Goal: Task Accomplishment & Management: Manage account settings

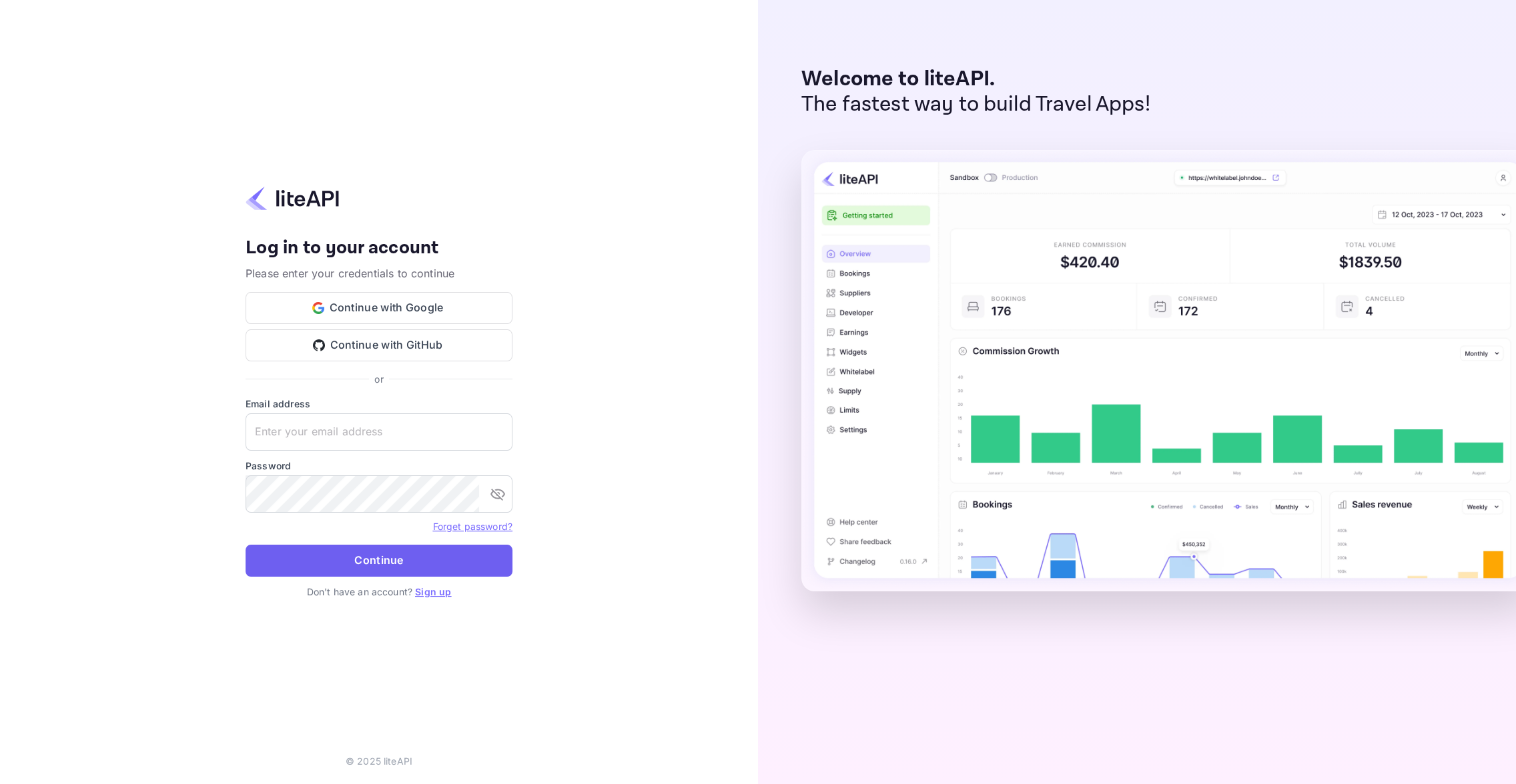
type input "[EMAIL_ADDRESS][DOMAIN_NAME]"
click at [379, 566] on button "Continue" at bounding box center [379, 560] width 267 height 32
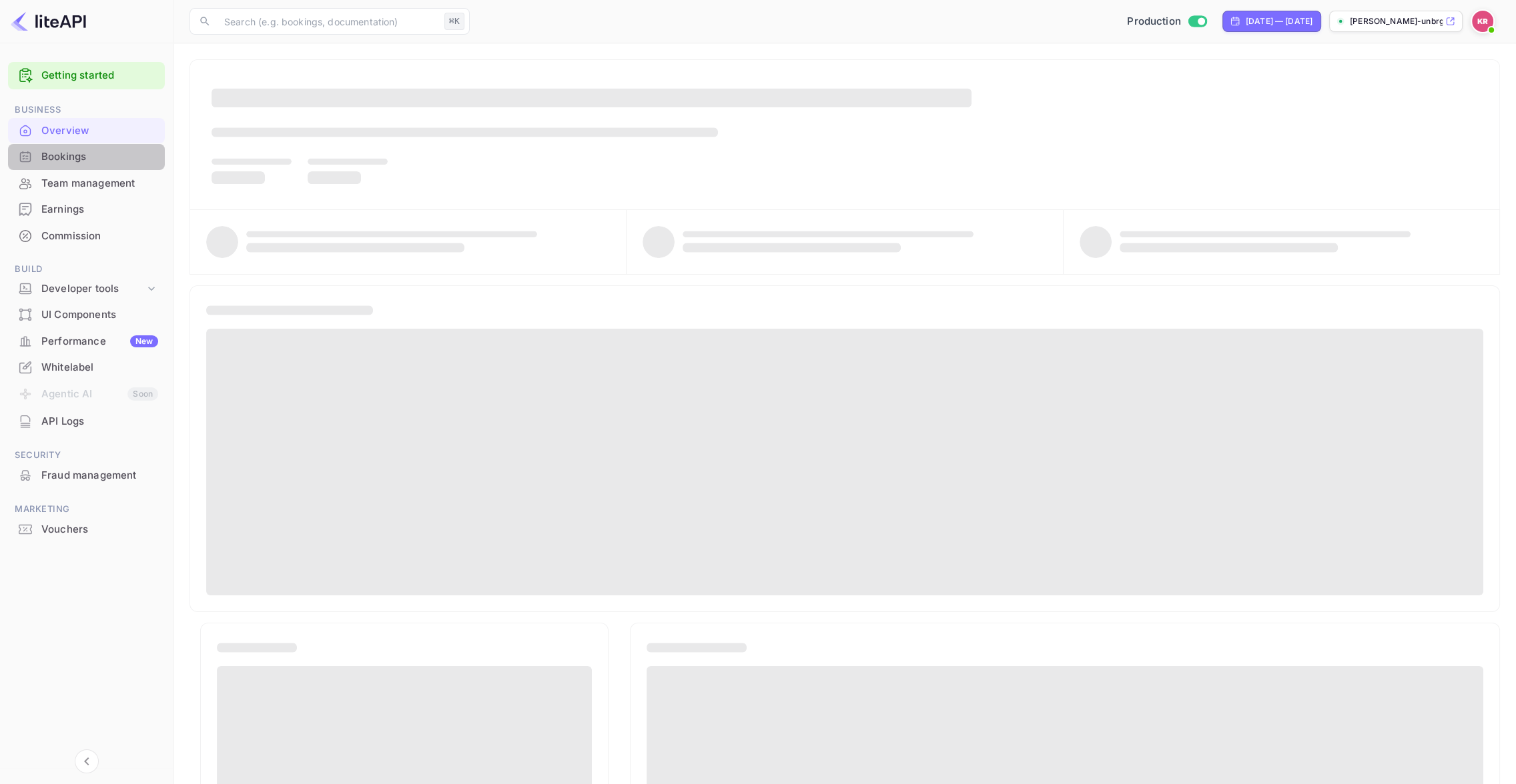
click at [86, 154] on div "Bookings" at bounding box center [100, 157] width 117 height 16
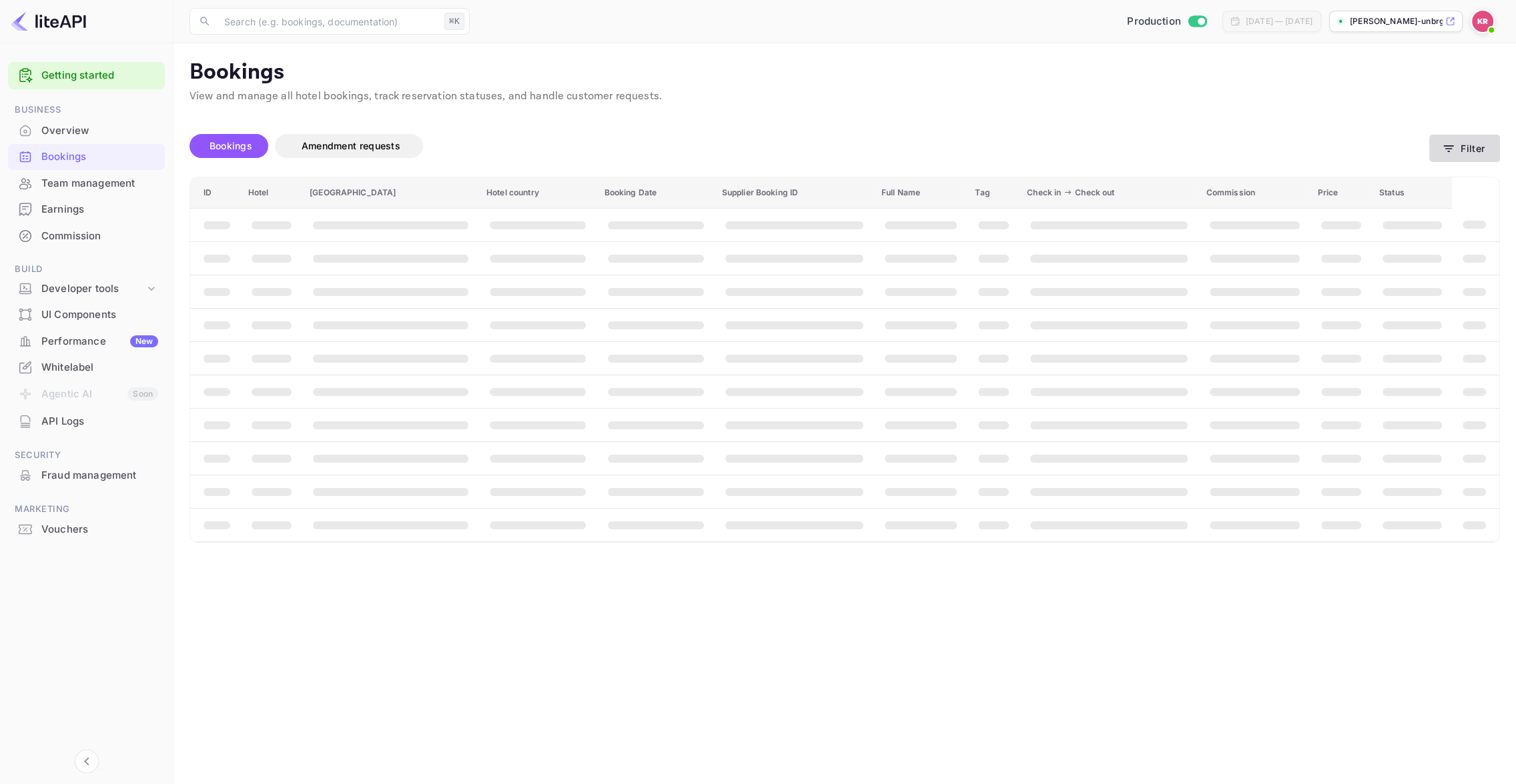
click at [1458, 153] on button "Filter" at bounding box center [1465, 149] width 71 height 28
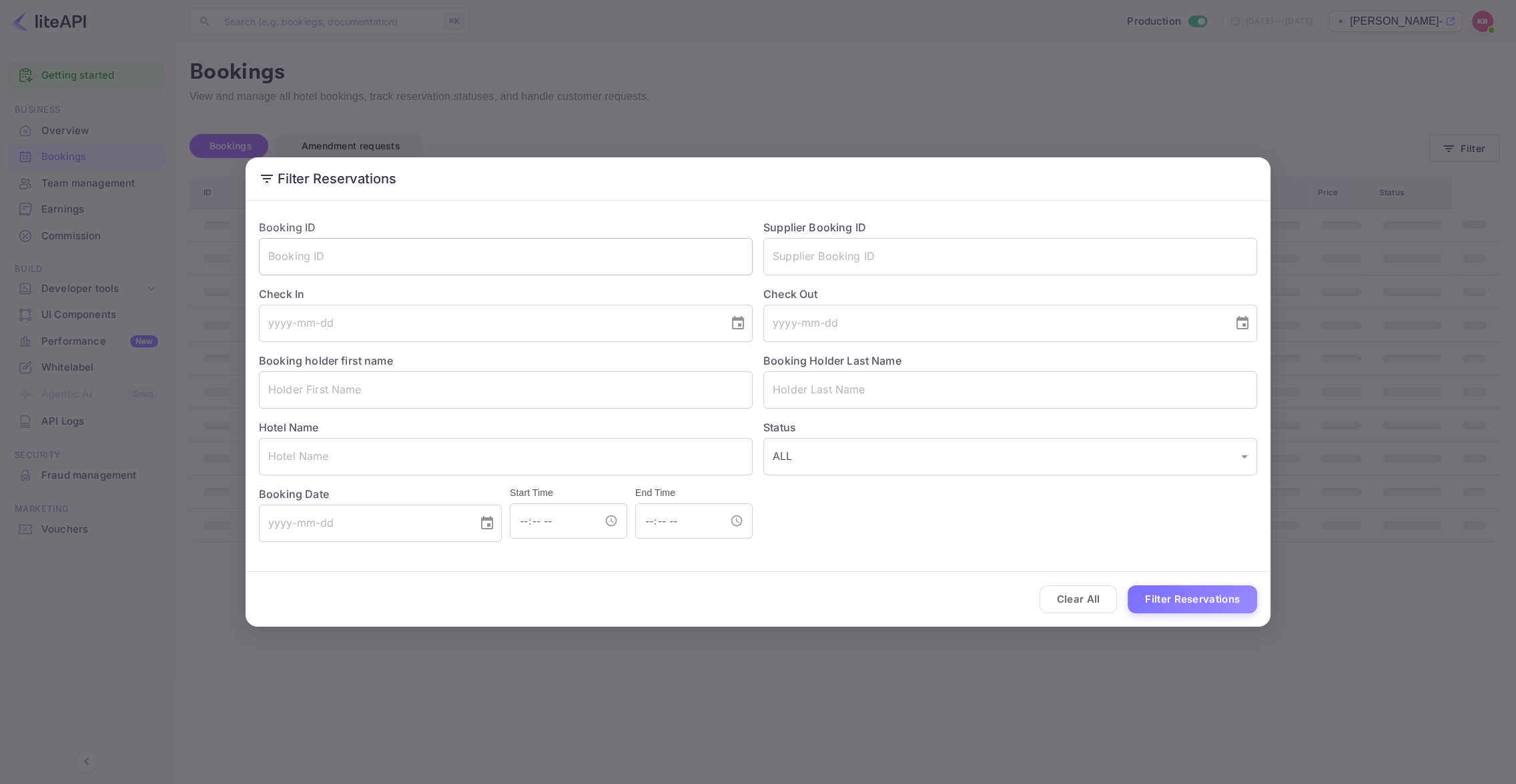
click at [283, 262] on input "text" at bounding box center [506, 256] width 494 height 37
paste input "0CSAO32WN"
drag, startPoint x: 271, startPoint y: 256, endPoint x: 290, endPoint y: 299, distance: 47.0
click at [271, 256] on input "0CSAO32WN" at bounding box center [506, 256] width 494 height 37
type input "0CSAO32WN"
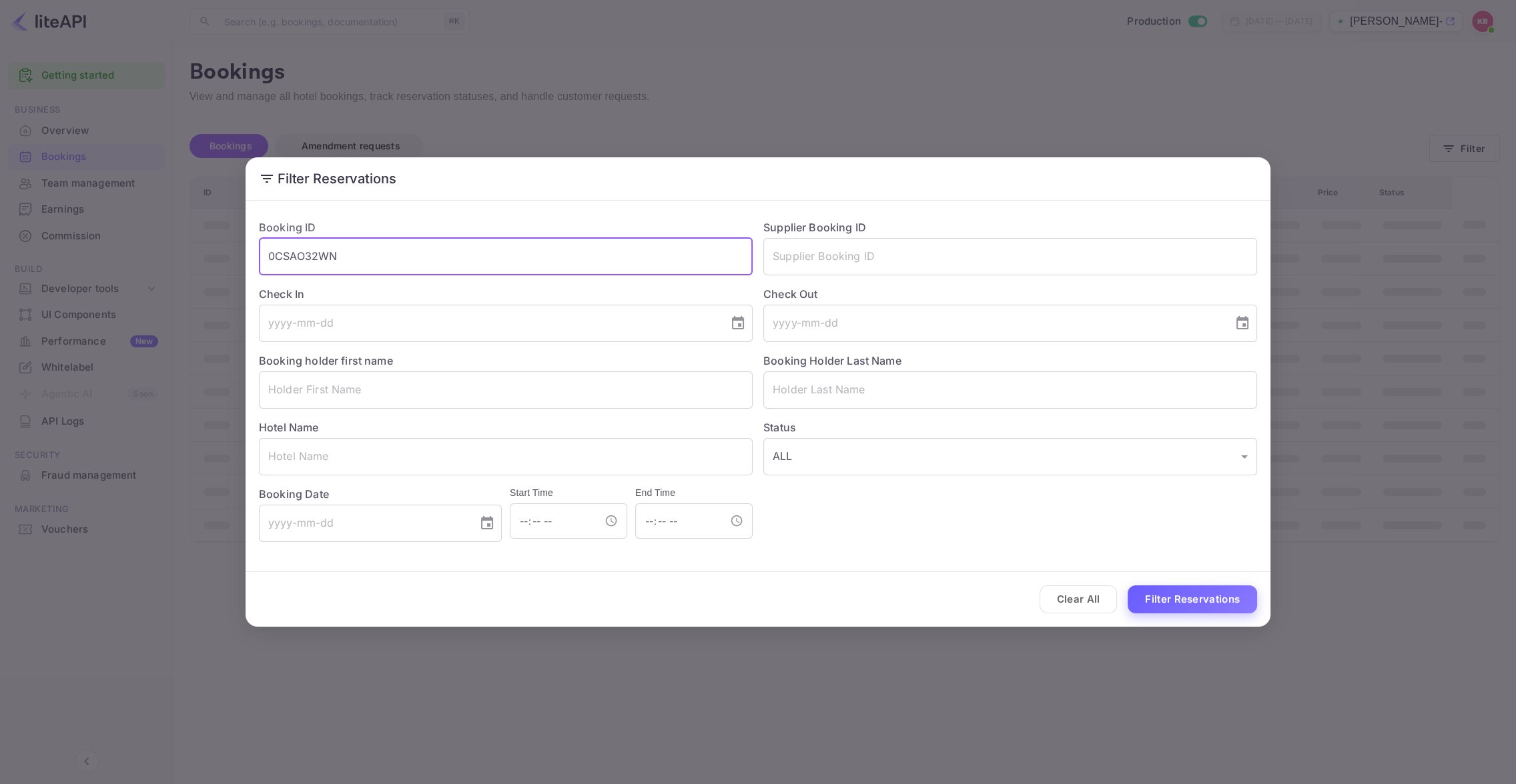
click at [1182, 599] on button "Filter Reservations" at bounding box center [1192, 599] width 129 height 29
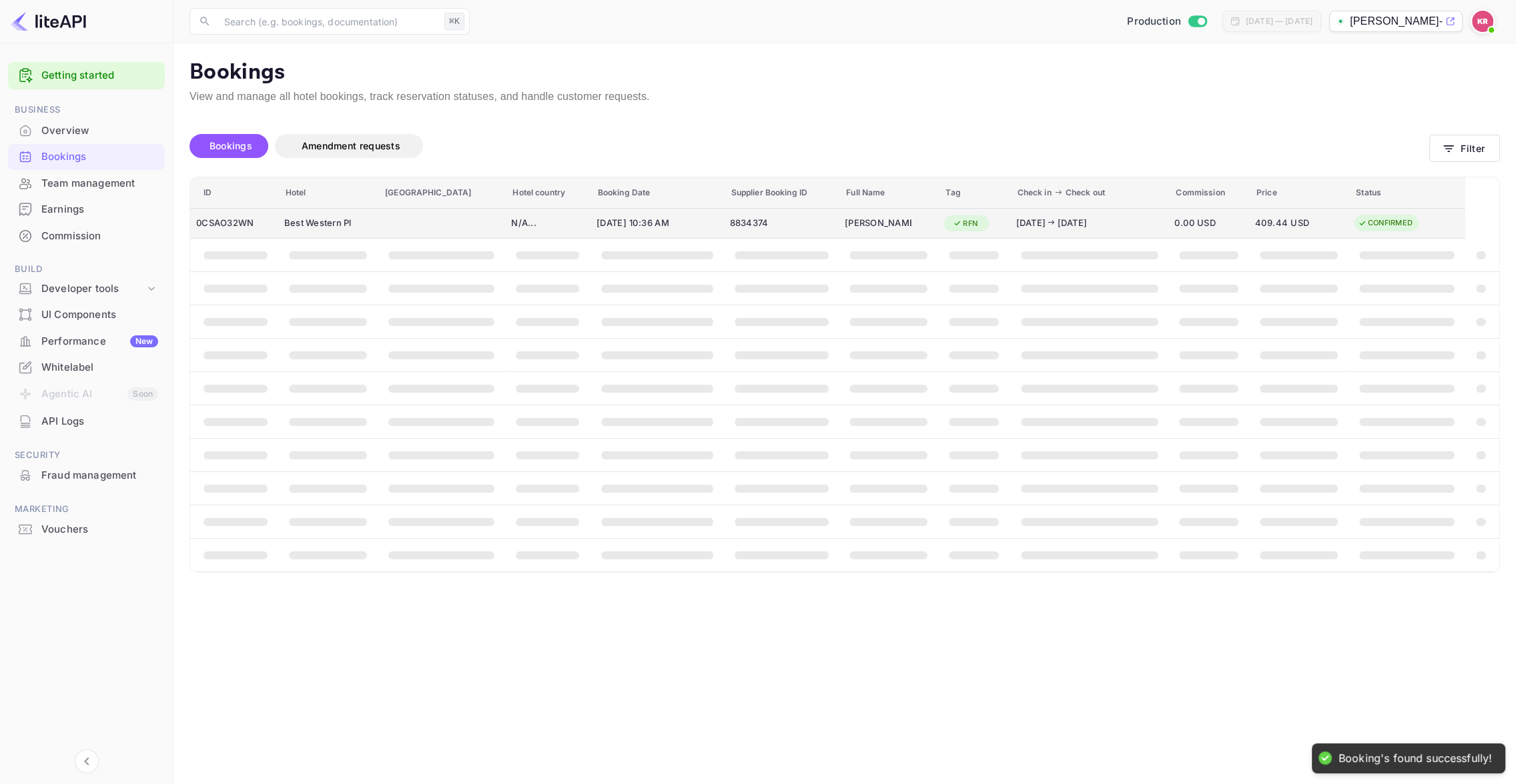
click at [224, 226] on div "0CSAO32WN" at bounding box center [234, 224] width 76 height 22
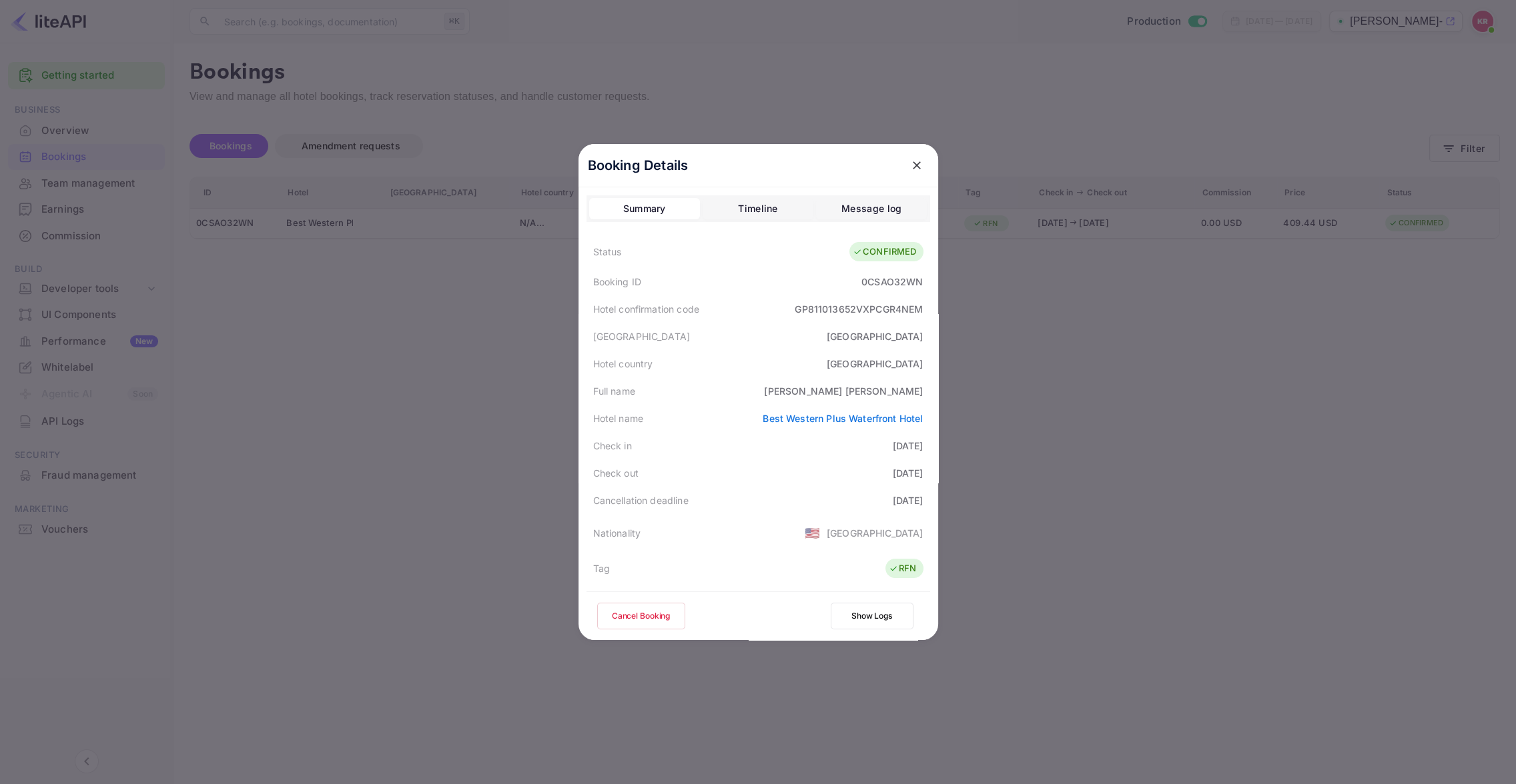
click at [651, 612] on button "Cancel Booking" at bounding box center [641, 616] width 88 height 27
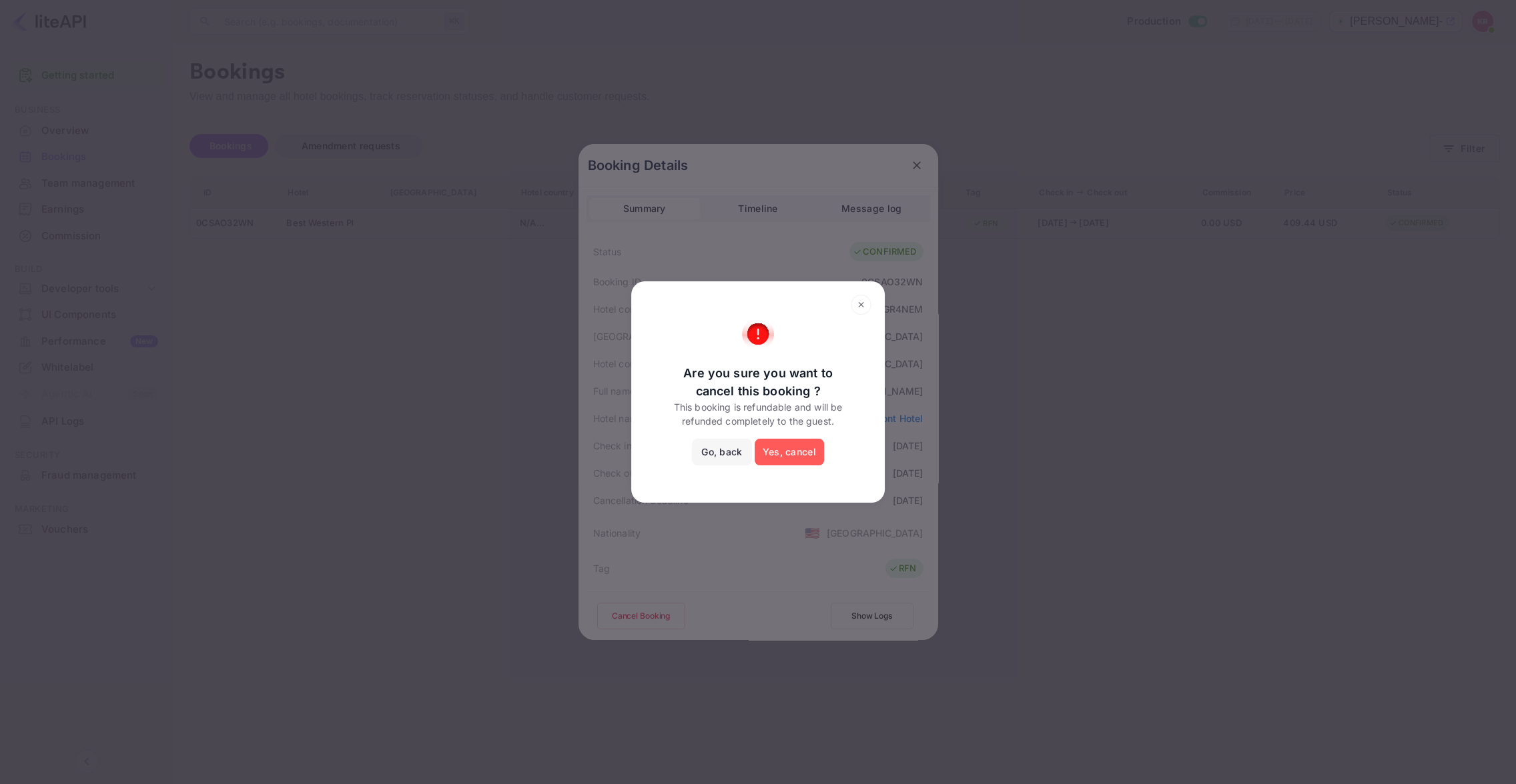
click at [784, 454] on button "Yes, cancel" at bounding box center [790, 452] width 69 height 27
